Goal: Information Seeking & Learning: Check status

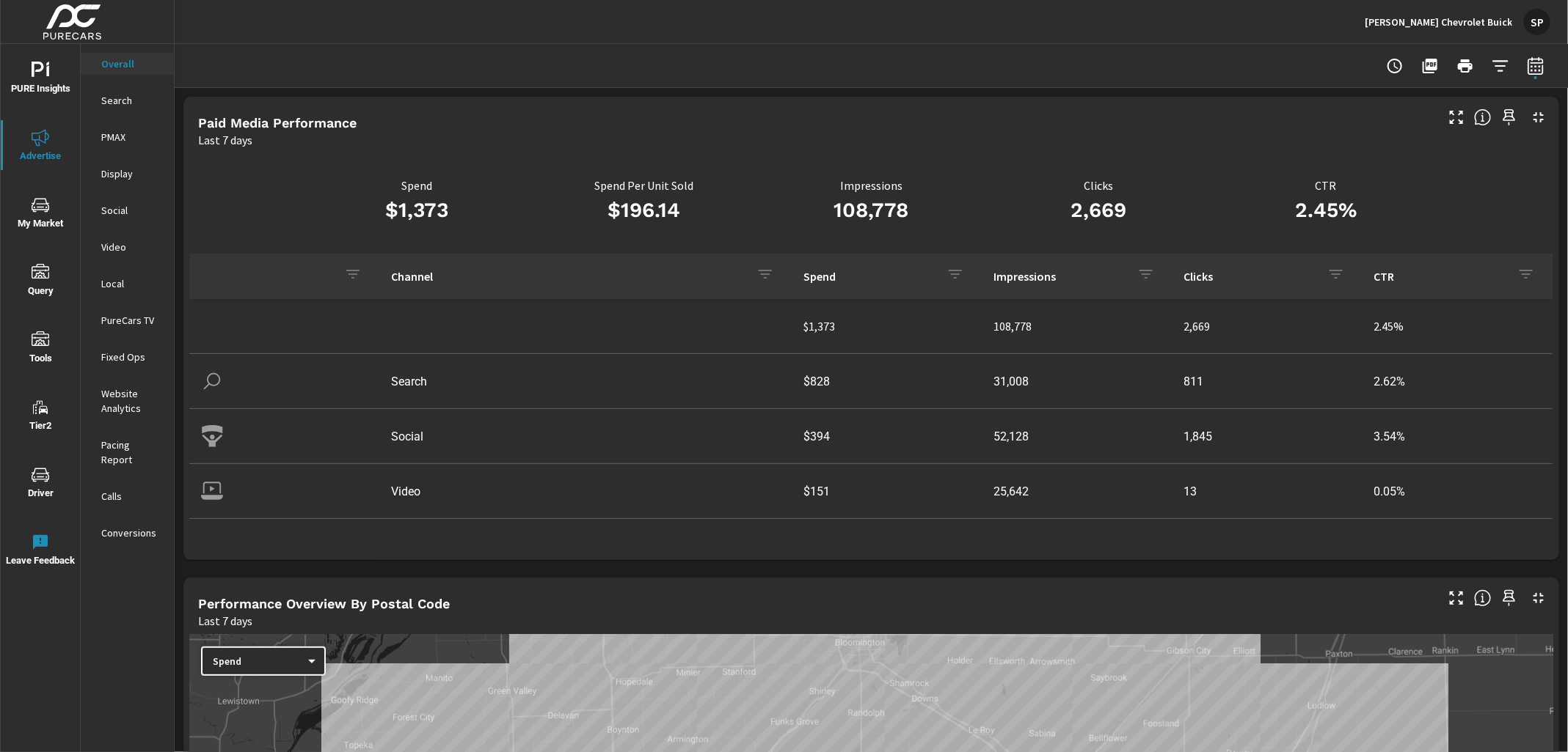
click at [1479, 18] on p "Baum Chevrolet Buick" at bounding box center [1438, 22] width 148 height 13
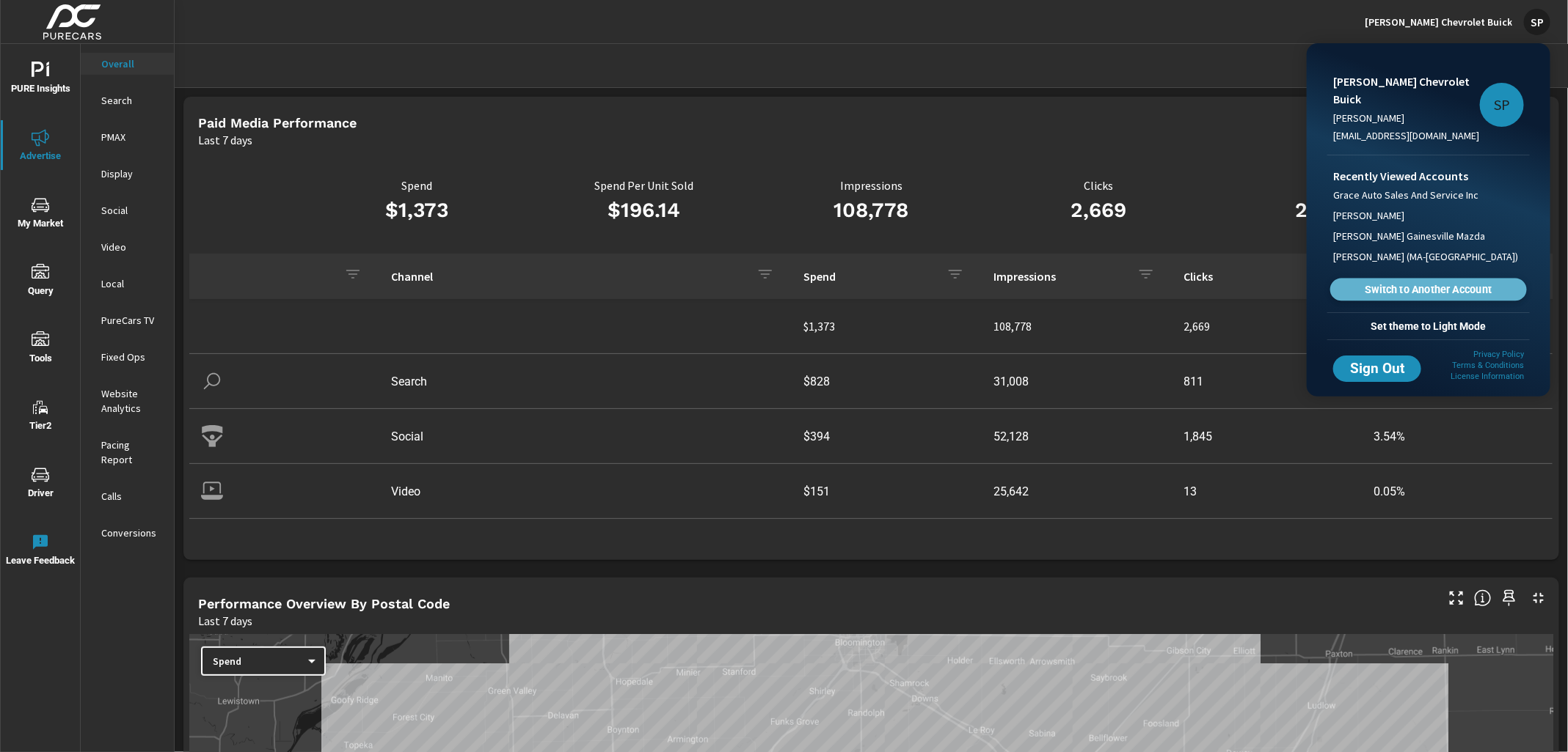
click at [1373, 283] on span "Switch to Another Account" at bounding box center [1428, 290] width 180 height 14
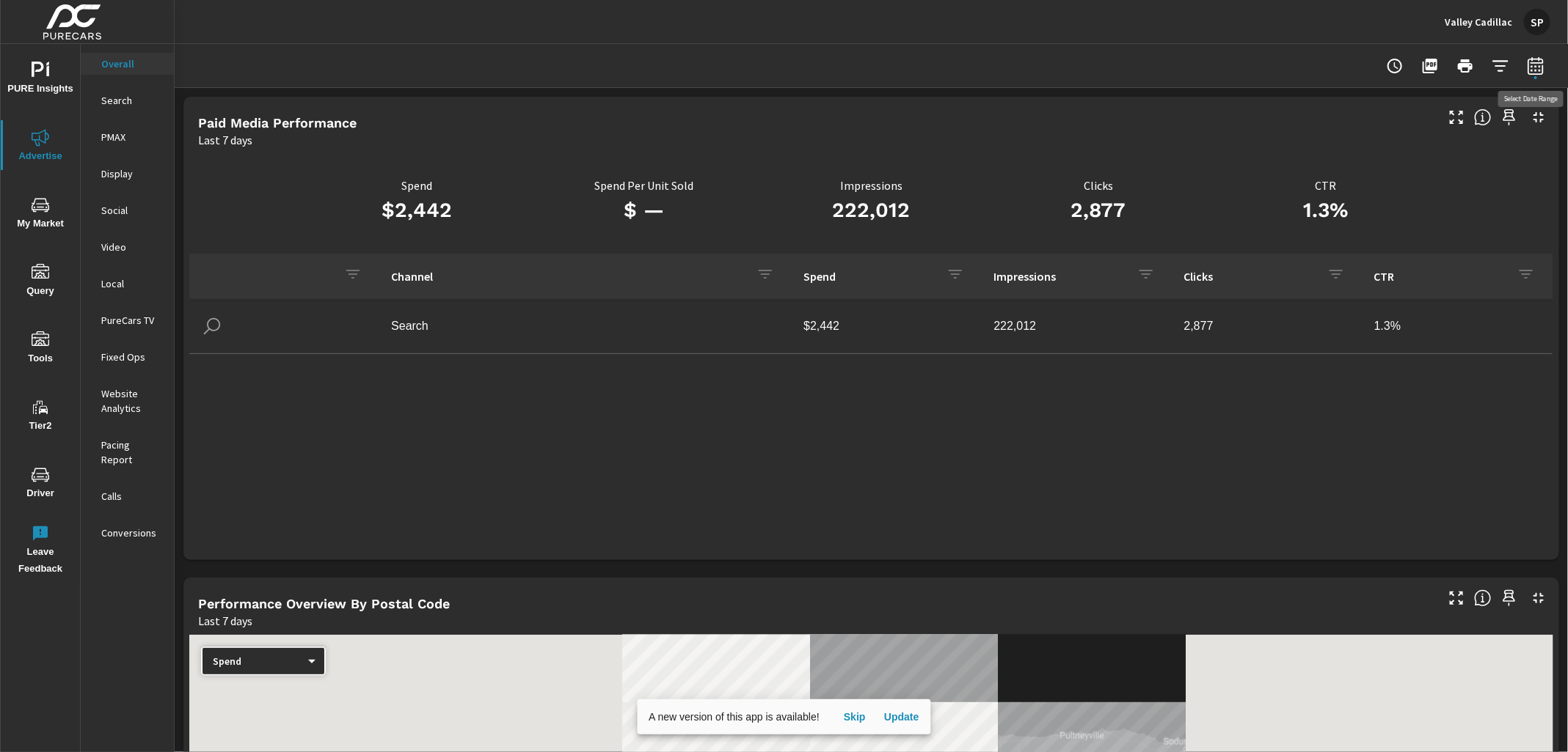
click at [1542, 60] on icon "button" at bounding box center [1535, 66] width 18 height 18
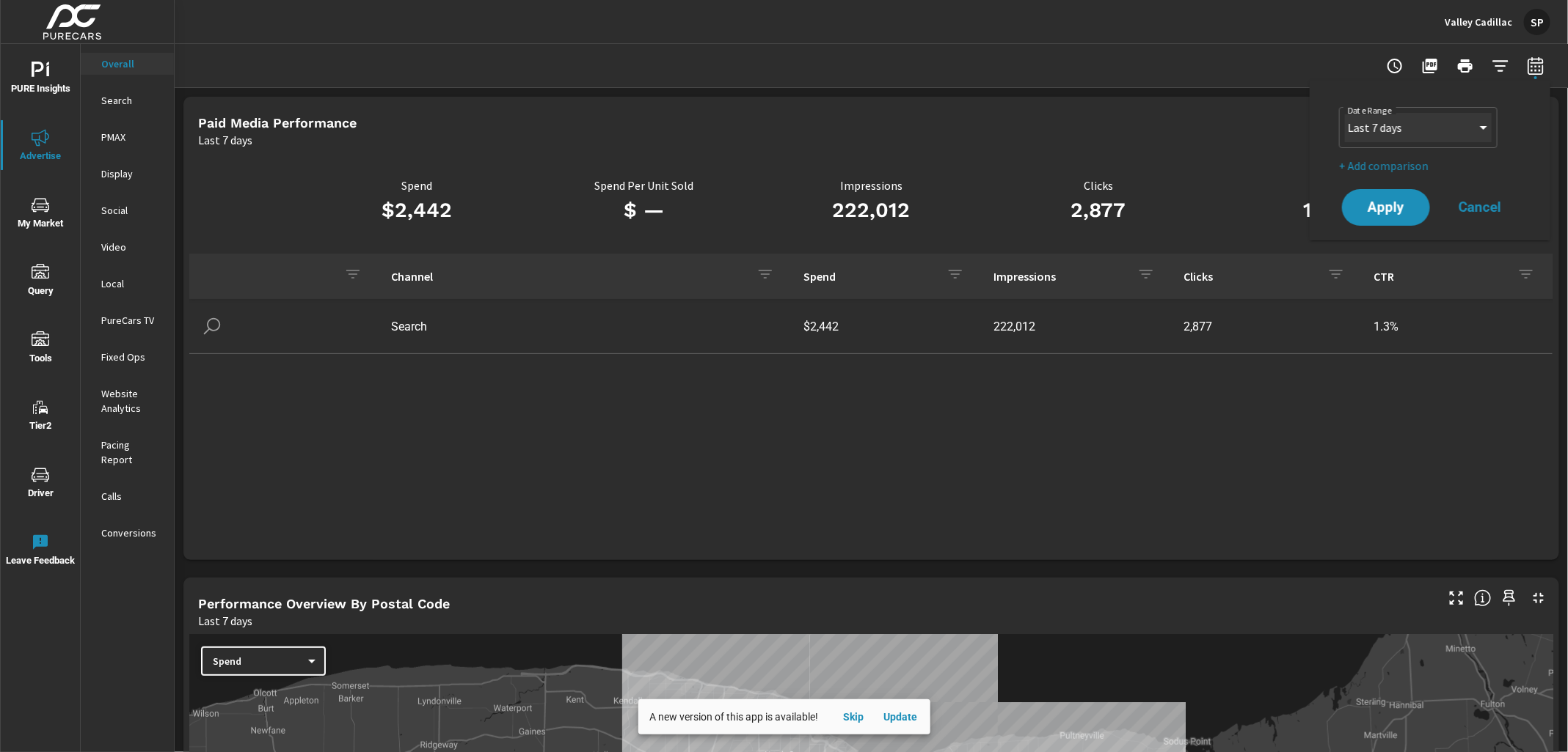
click at [1447, 121] on select "Custom [DATE] Last week Last 7 days Last 14 days Last 30 days Last 45 days Last…" at bounding box center [1418, 127] width 147 height 29
select select "Month to date"
click at [1404, 209] on span "Apply" at bounding box center [1386, 207] width 60 height 14
click at [120, 359] on p "Fixed Ops" at bounding box center [132, 358] width 61 height 15
